Goal: Task Accomplishment & Management: Manage account settings

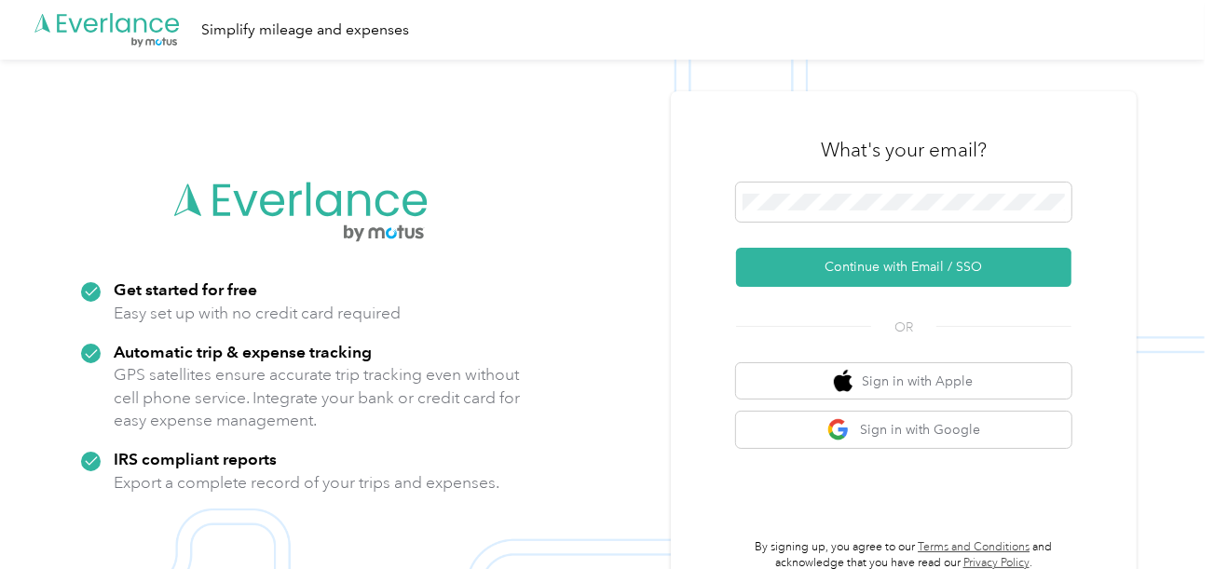
drag, startPoint x: 826, startPoint y: 268, endPoint x: 308, endPoint y: 9, distance: 579.4
click at [826, 269] on button "Continue with Email / SSO" at bounding box center [904, 267] width 336 height 39
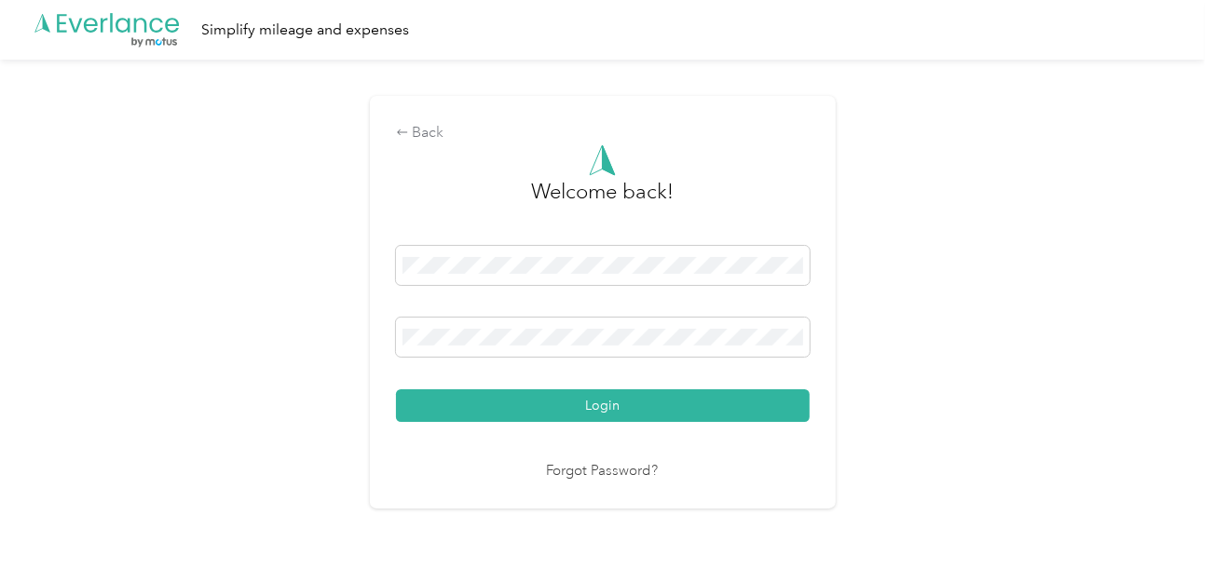
drag, startPoint x: 623, startPoint y: 401, endPoint x: 965, endPoint y: 332, distance: 348.9
click at [623, 401] on button "Login" at bounding box center [603, 406] width 414 height 33
click at [965, 332] on div "Back Welcome back! Login Forgot Password?" at bounding box center [602, 310] width 1205 height 501
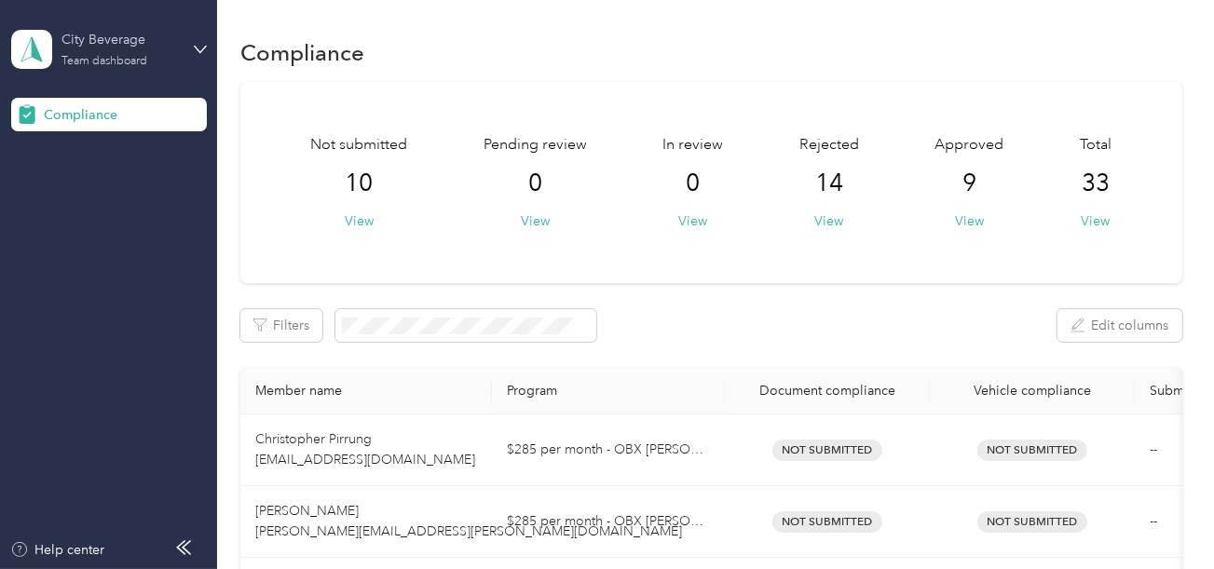
drag, startPoint x: 132, startPoint y: 39, endPoint x: 134, endPoint y: 62, distance: 22.4
click at [132, 44] on div "City Beverage" at bounding box center [120, 40] width 117 height 20
click at [94, 204] on div "Log out" at bounding box center [207, 195] width 366 height 33
